Goal: Transaction & Acquisition: Download file/media

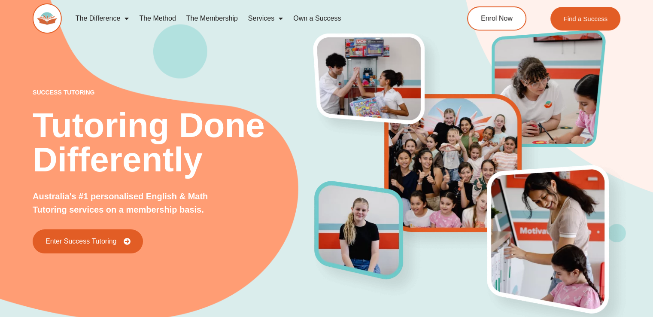
click at [19, 65] on div "success tutoring Tutoring Done Differently Australia's #1 personalised English …" at bounding box center [326, 157] width 653 height 378
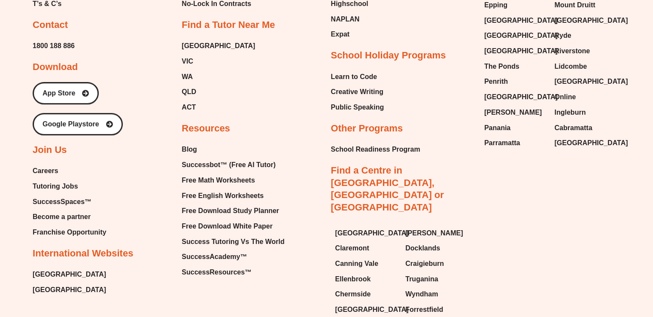
scroll to position [3712, 0]
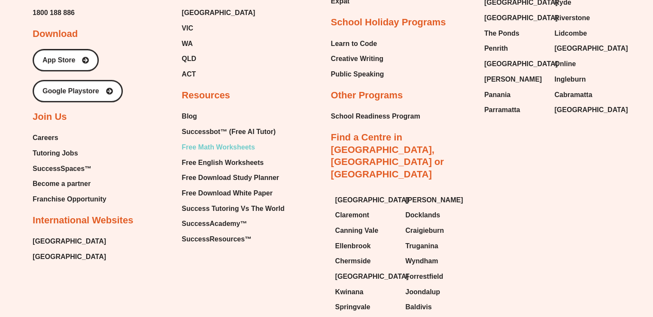
click at [215, 141] on span "Free Math Worksheets" at bounding box center [218, 147] width 73 height 13
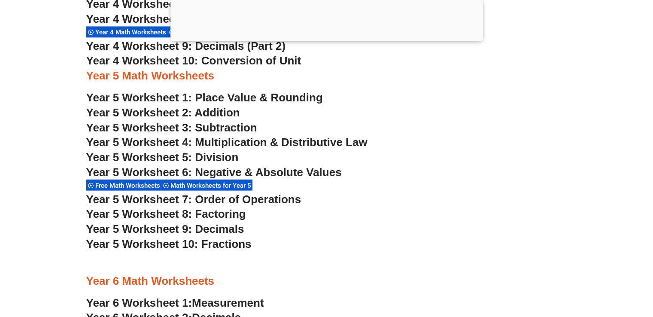
scroll to position [1709, 0]
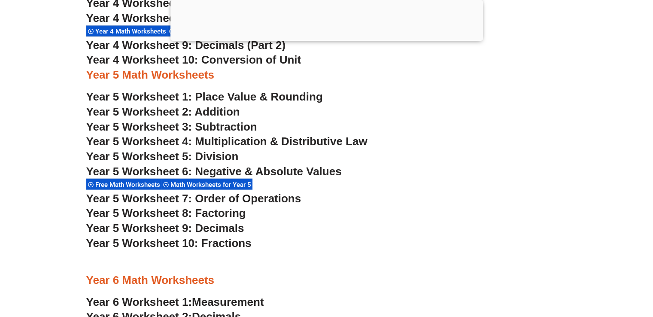
click at [211, 212] on span "Year 5 Worksheet 8: Factoring" at bounding box center [166, 213] width 160 height 13
